Goal: Transaction & Acquisition: Download file/media

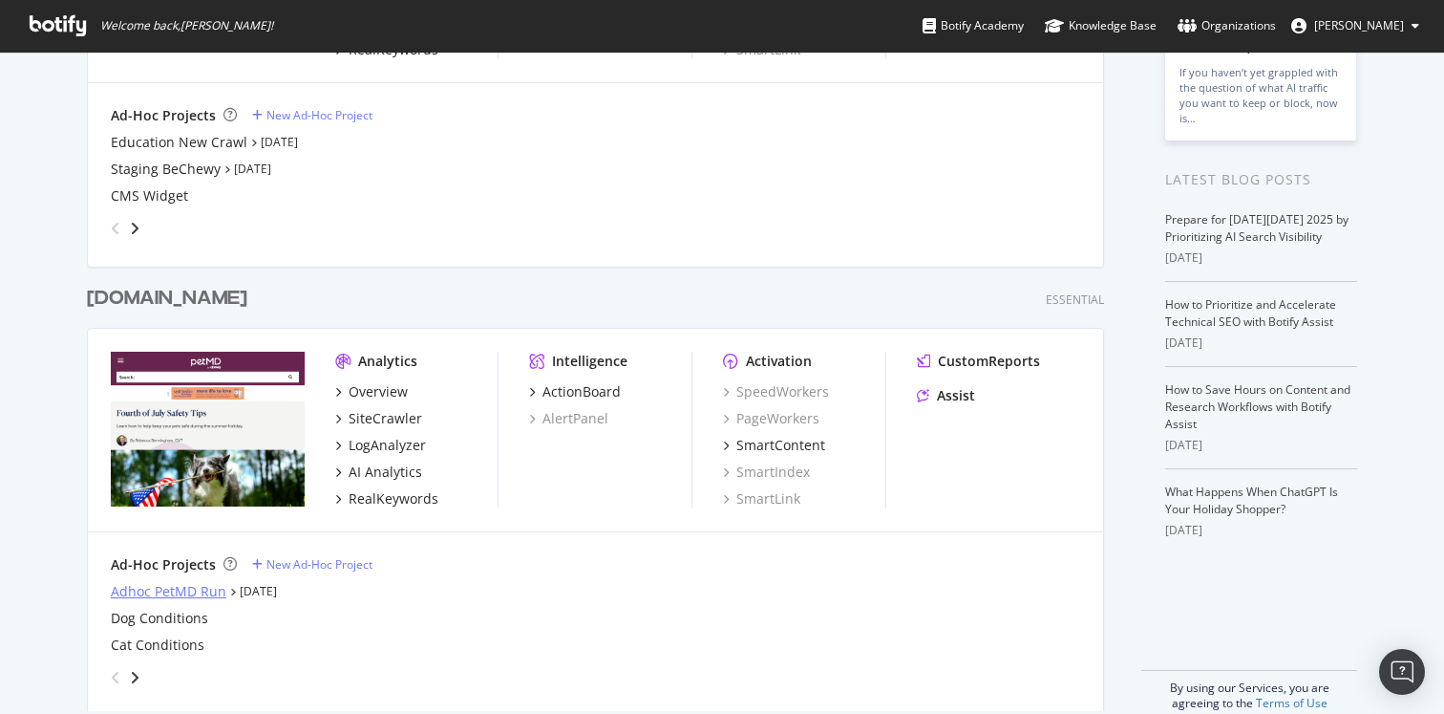
scroll to position [335, 0]
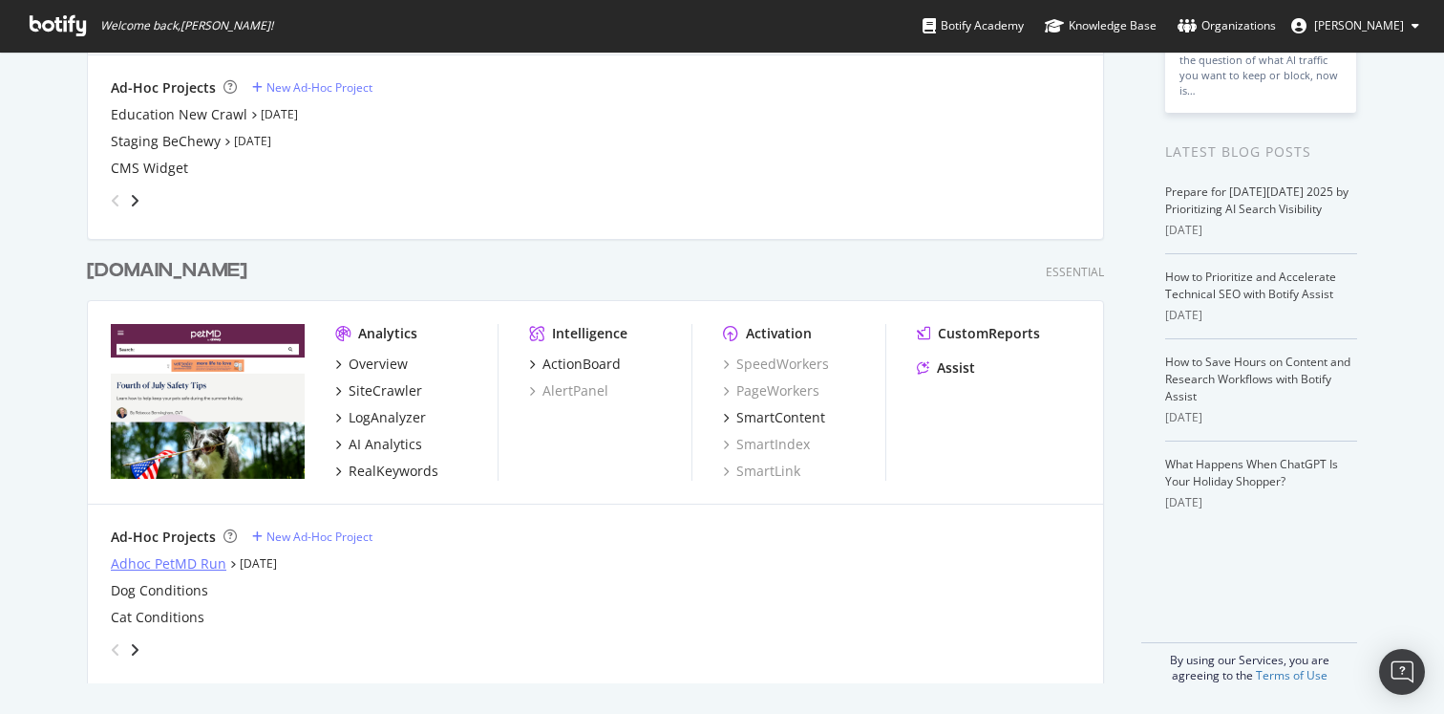
click at [184, 564] on div "Adhoc PetMD Run" at bounding box center [169, 563] width 116 height 19
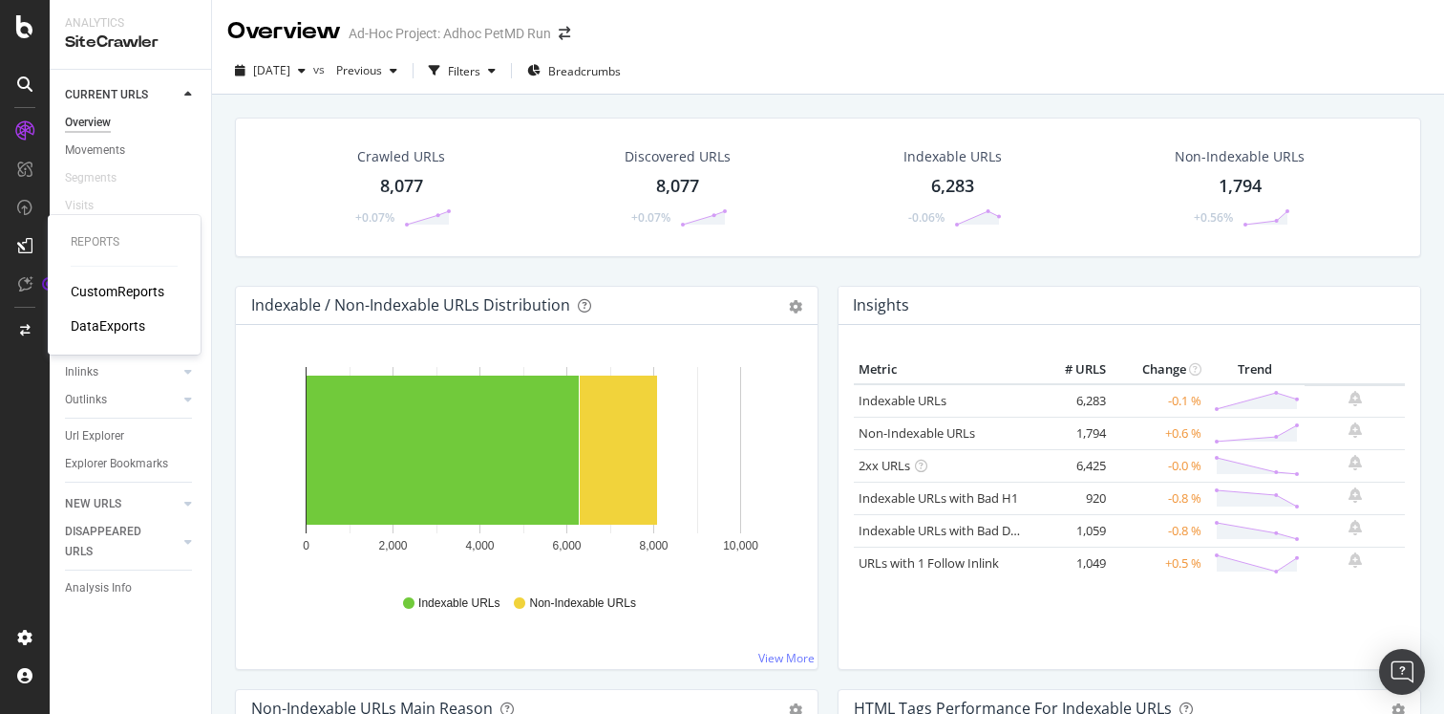
click at [109, 328] on div "DataExports" at bounding box center [108, 325] width 75 height 19
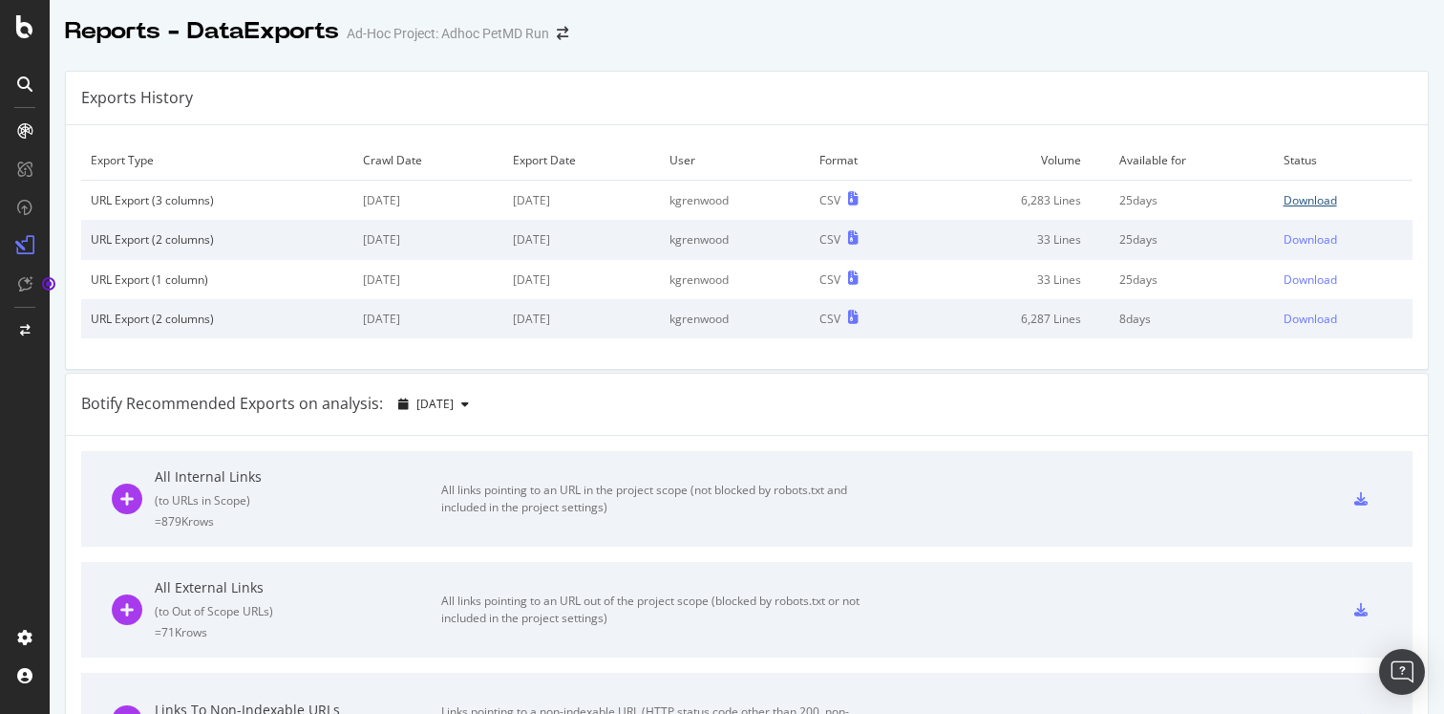
click at [1284, 194] on div "Download" at bounding box center [1310, 200] width 53 height 16
